Goal: Find specific page/section: Find specific page/section

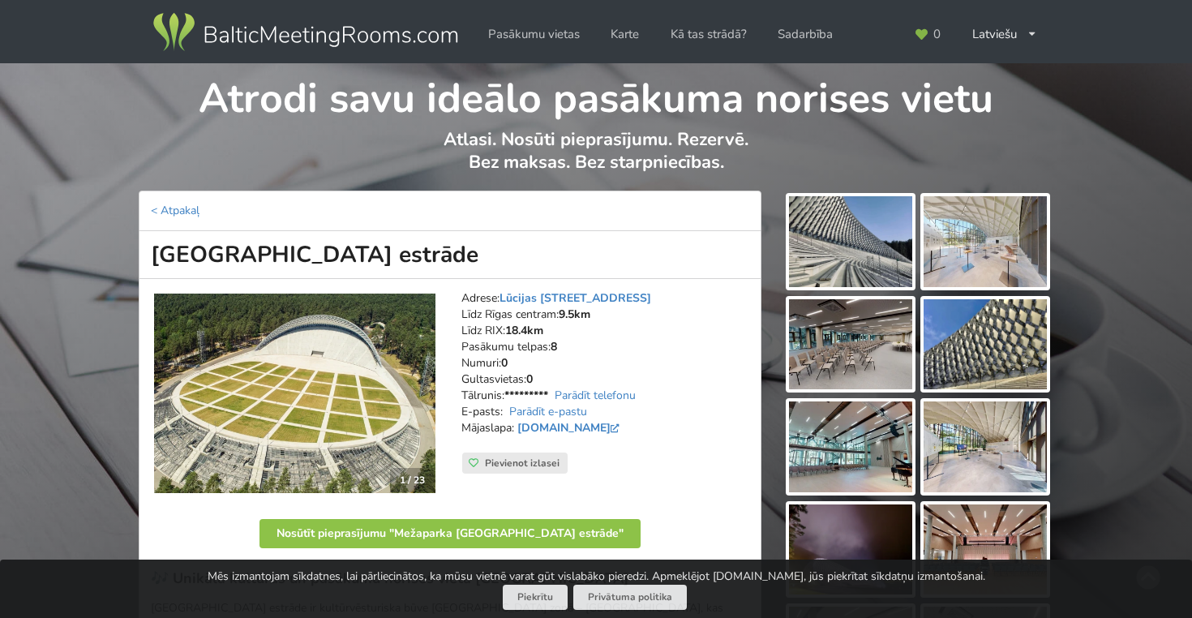
click at [275, 33] on img at bounding box center [305, 32] width 311 height 45
